Goal: Find specific page/section: Find specific page/section

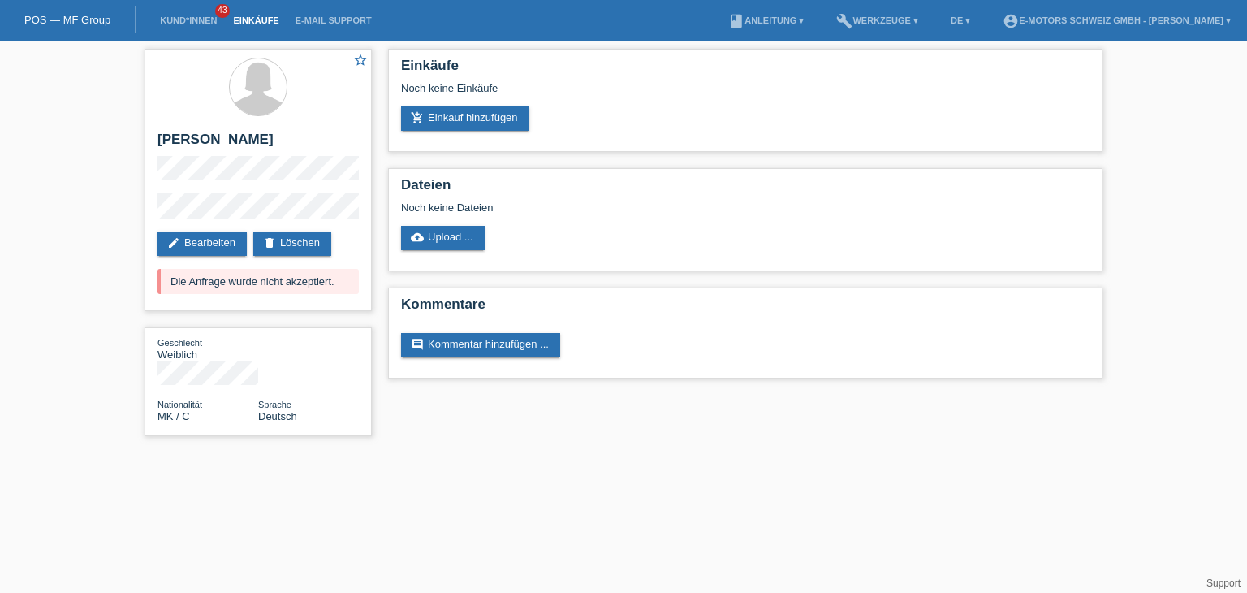
click at [247, 20] on link "Einkäufe" at bounding box center [256, 20] width 62 height 10
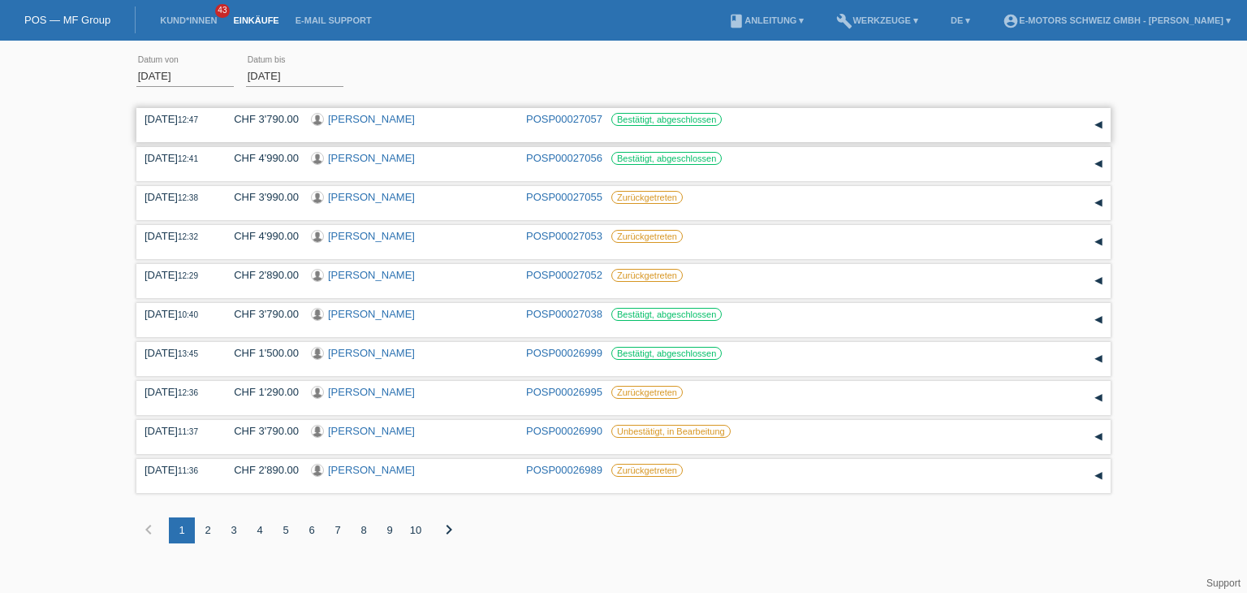
click at [415, 114] on link "Abdirizak Ibrahim Mohamud" at bounding box center [371, 119] width 87 height 12
